Goal: Check status: Check status

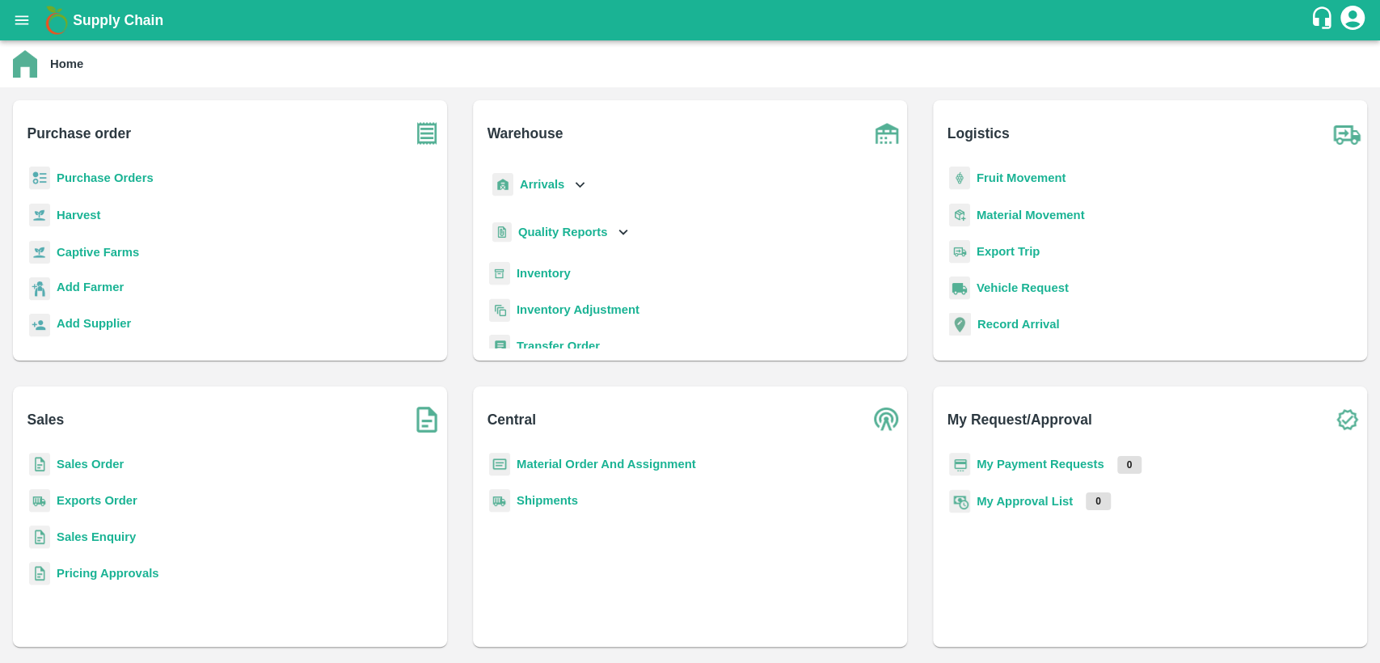
click at [116, 184] on b "Purchase Orders" at bounding box center [105, 177] width 97 height 13
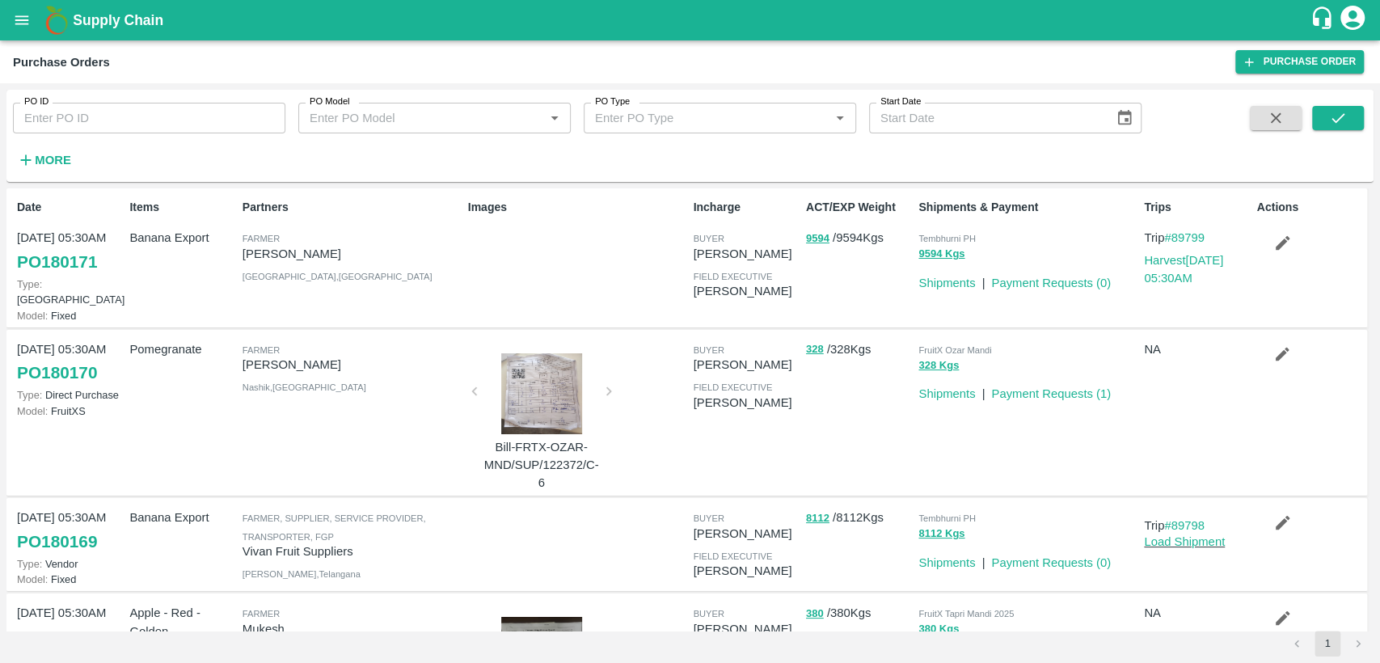
click at [127, 113] on input "PO ID" at bounding box center [149, 118] width 272 height 31
paste input "175012"
type input "175012"
click at [1358, 114] on button "submit" at bounding box center [1338, 118] width 52 height 24
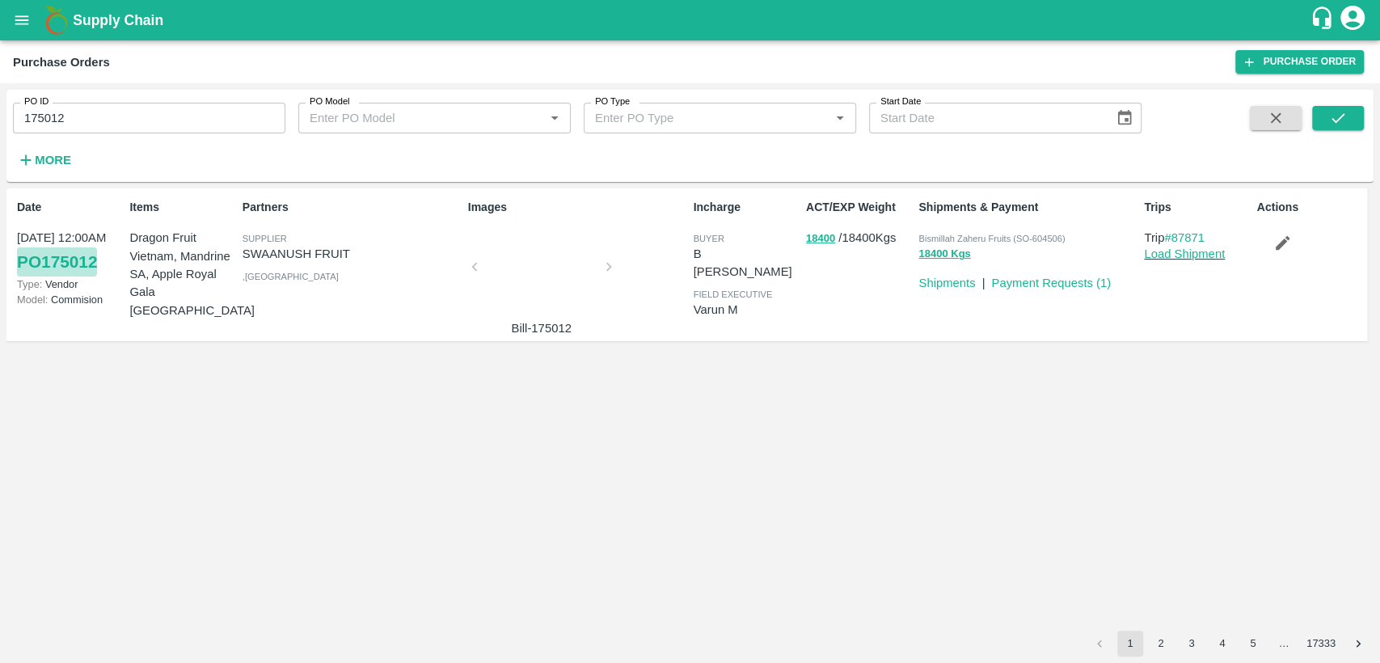
click at [72, 267] on link "PO 175012" at bounding box center [57, 261] width 80 height 29
